Goal: Complete application form

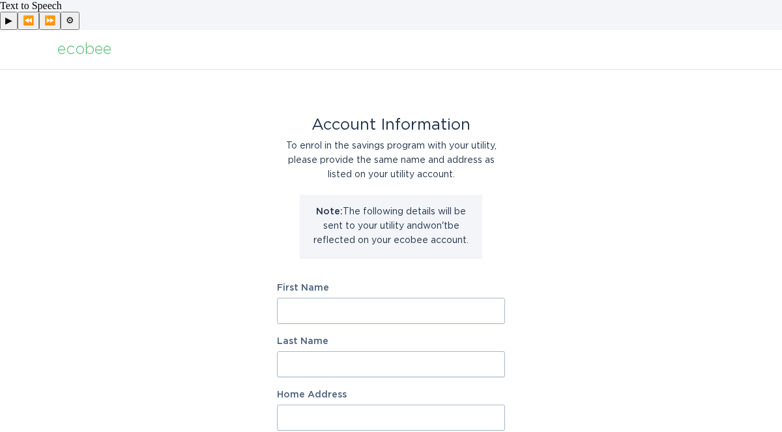
click at [350, 298] on input "First Name" at bounding box center [391, 311] width 228 height 26
type input "James"
type input "Brandt"
type input "18 Patina Drive"
select select "US"
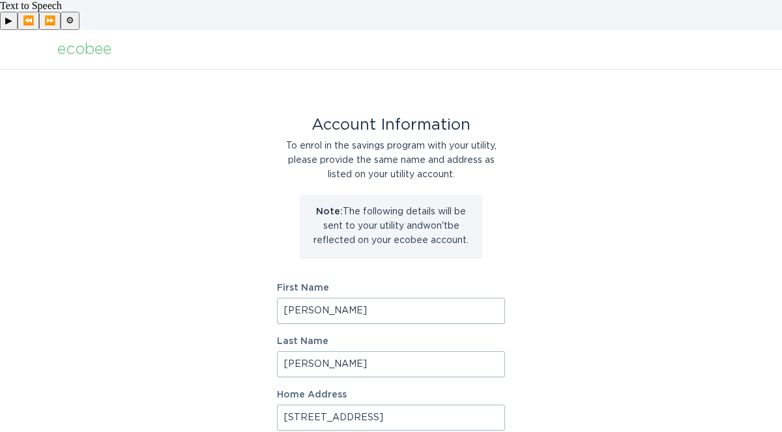
type input "BEAUFORT"
type input "29907"
select select "SC"
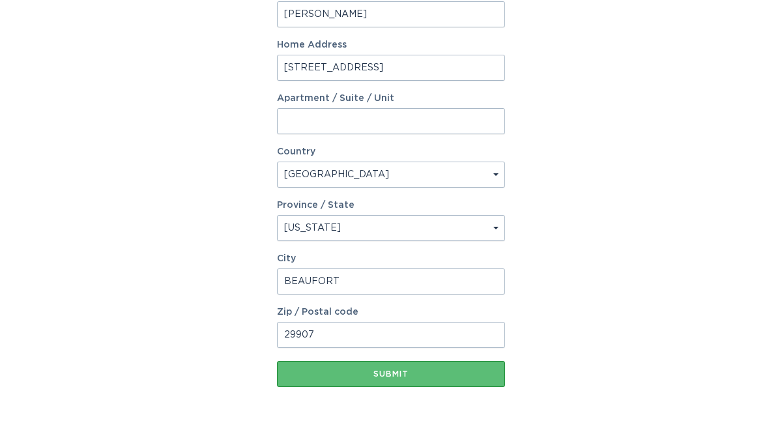
scroll to position [360, 0]
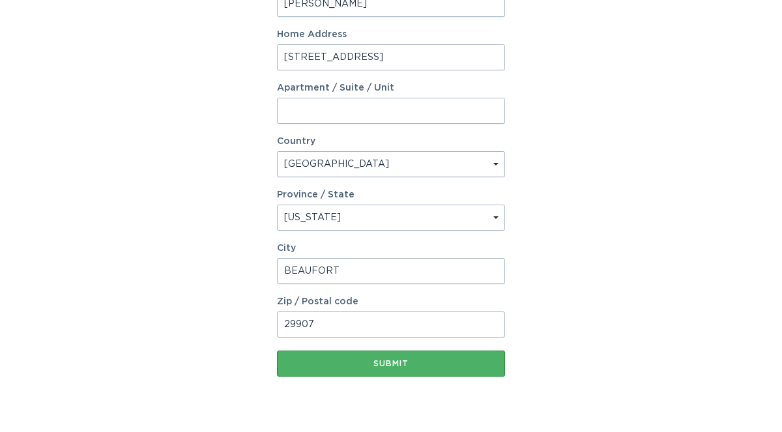
click at [408, 360] on div "Submit" at bounding box center [391, 364] width 215 height 8
